Goal: Navigation & Orientation: Go to known website

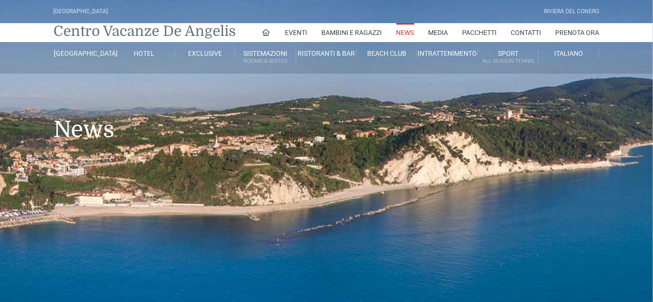
click at [136, 24] on link "Centro Vacanze De Angelis" at bounding box center [145, 31] width 182 height 19
